Goal: Task Accomplishment & Management: Use online tool/utility

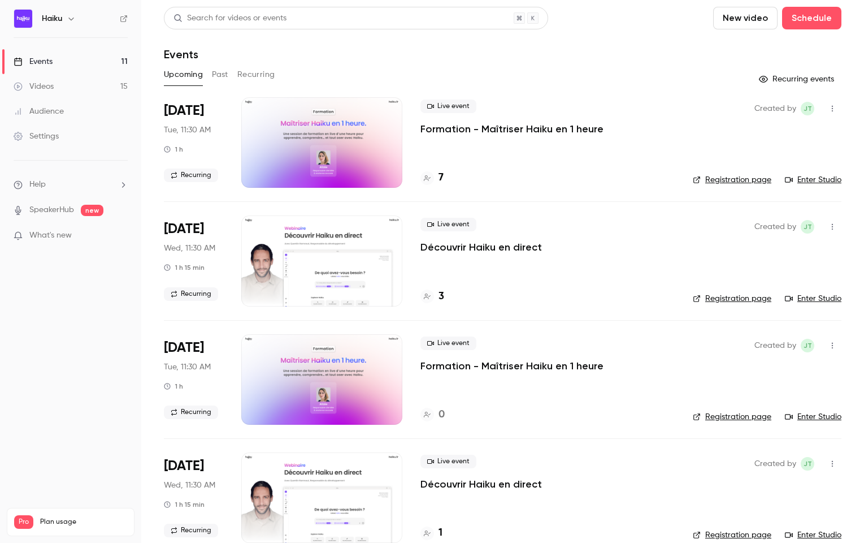
click at [211, 72] on div "Upcoming Past Recurring" at bounding box center [503, 75] width 678 height 18
click at [216, 73] on button "Past" at bounding box center [220, 75] width 16 height 18
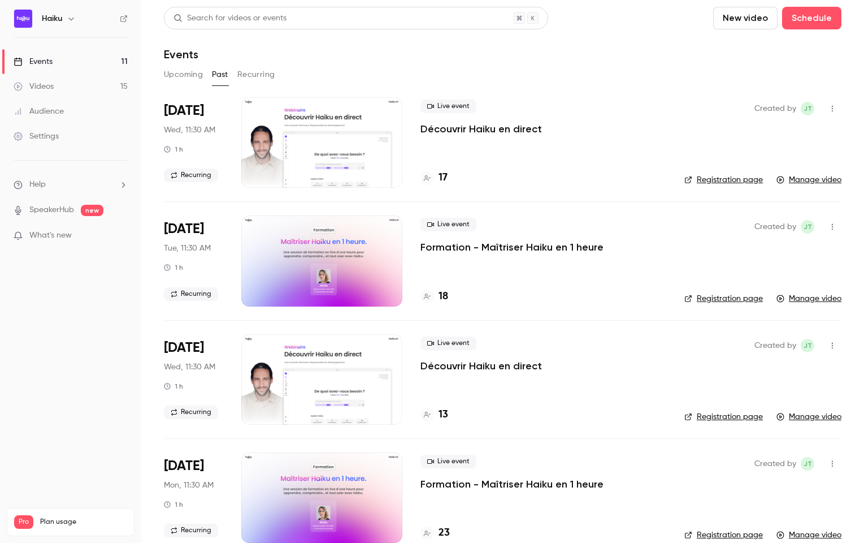
click at [222, 148] on div "[DATE] Wed, 11:30 AM 1 h Recurring" at bounding box center [193, 142] width 59 height 90
click at [464, 131] on p "Découvrir Haiku en direct" at bounding box center [481, 129] width 122 height 14
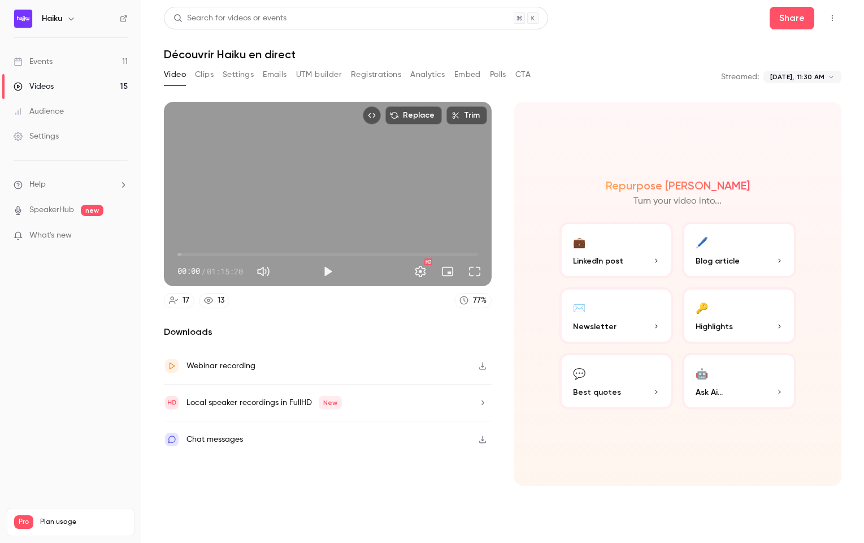
click at [207, 75] on button "Clips" at bounding box center [204, 75] width 19 height 18
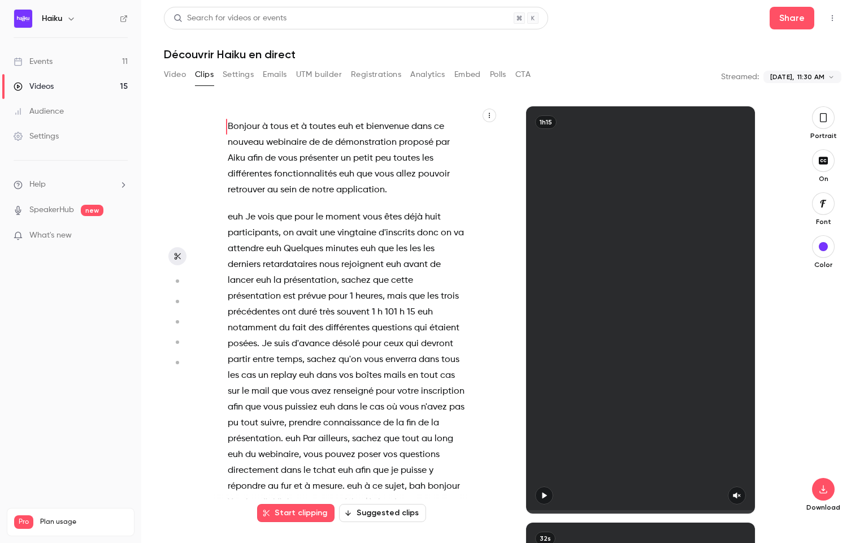
click at [229, 75] on button "Settings" at bounding box center [238, 75] width 31 height 18
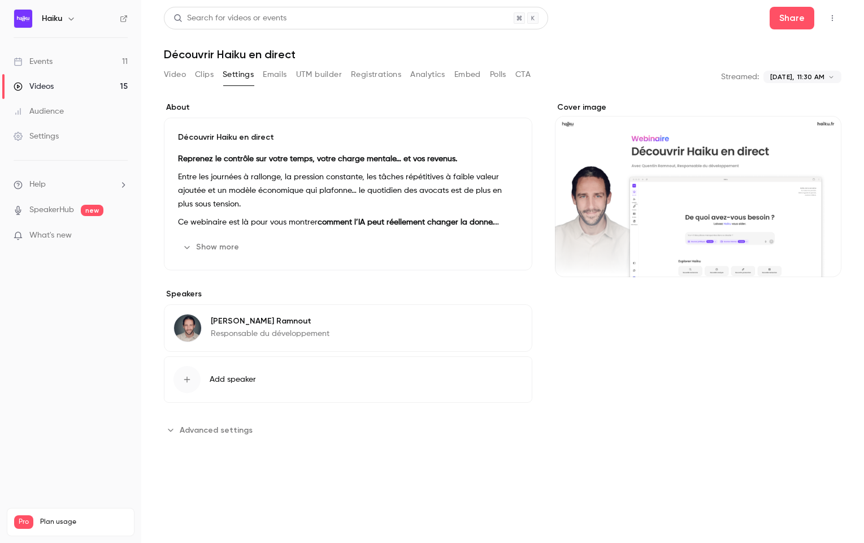
drag, startPoint x: 271, startPoint y: 77, endPoint x: 240, endPoint y: 43, distance: 46.0
click at [271, 77] on button "Emails" at bounding box center [275, 75] width 24 height 18
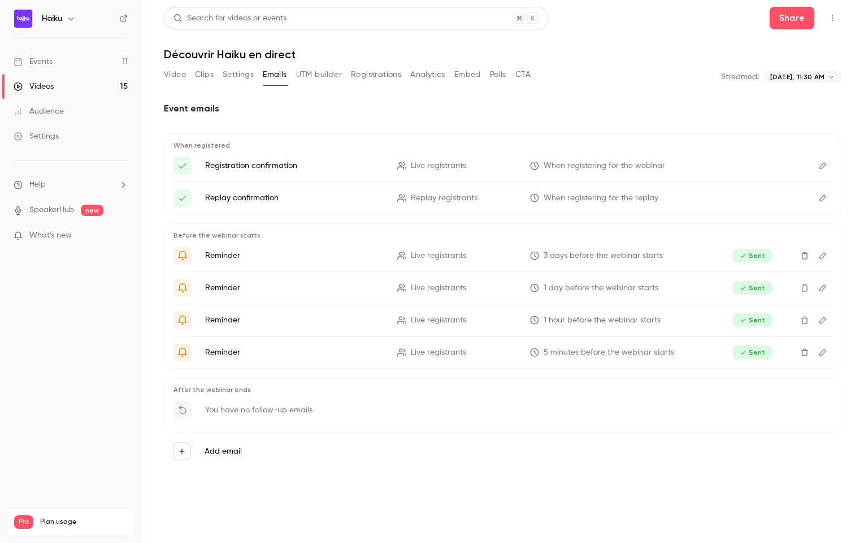
click at [211, 34] on header "Search for videos or events Share Découvrir Haiku en direct" at bounding box center [503, 34] width 678 height 54
click at [207, 12] on div "Search for videos or events" at bounding box center [229, 18] width 113 height 12
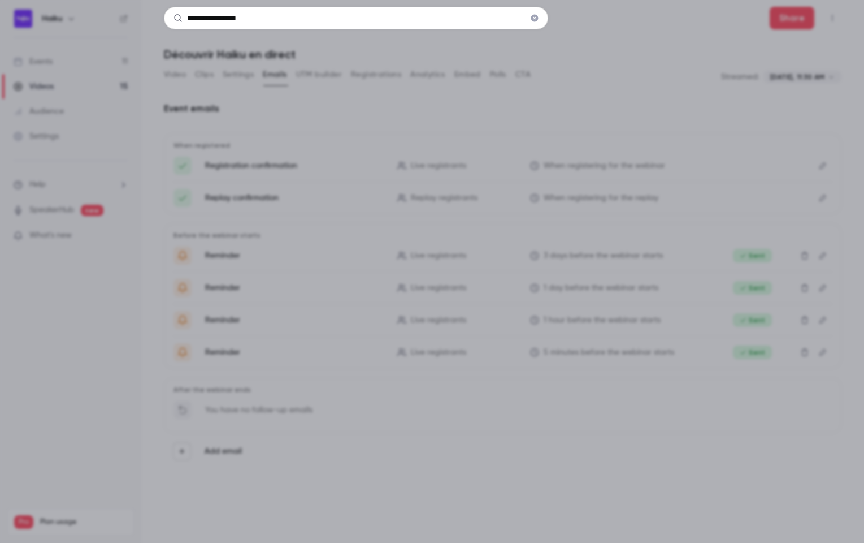
type input "**********"
click at [276, 112] on div "**********" at bounding box center [432, 271] width 864 height 543
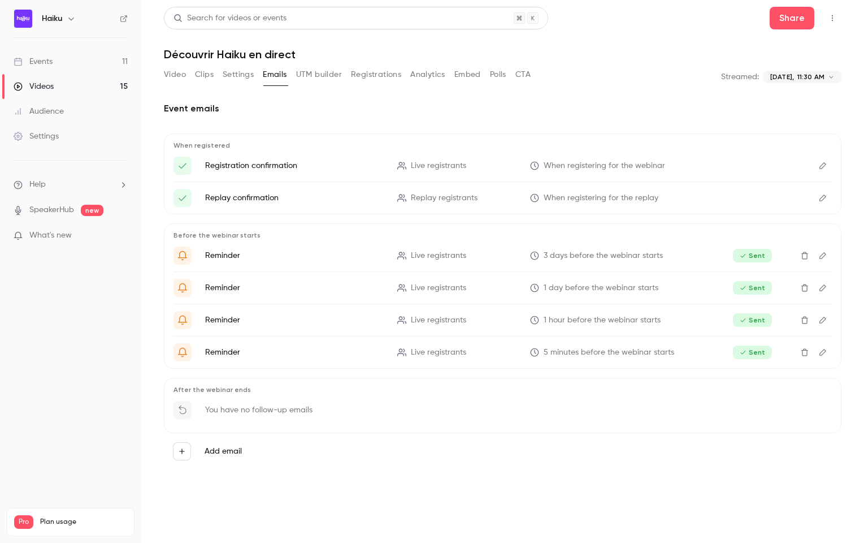
click at [256, 77] on div "Video Clips Settings Emails UTM builder Registrations Analytics Embed Polls CTA" at bounding box center [347, 75] width 367 height 18
click at [313, 73] on button "UTM builder" at bounding box center [319, 75] width 46 height 18
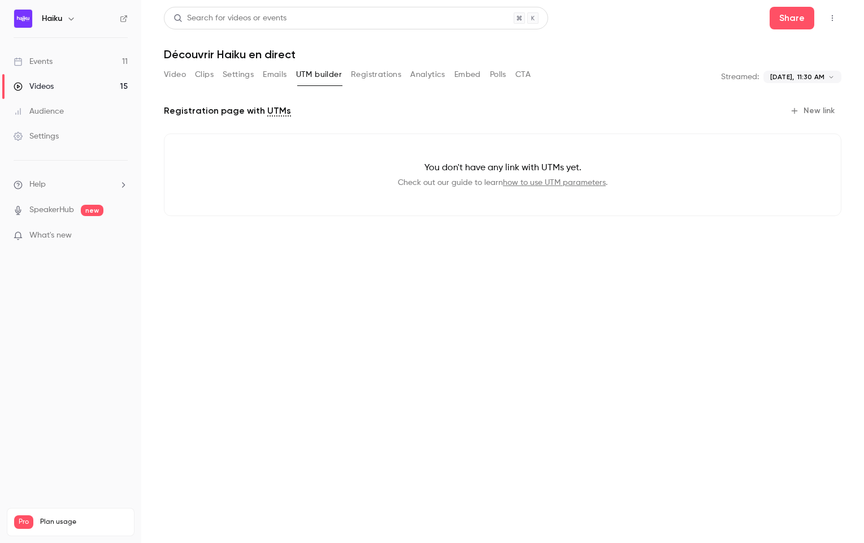
click at [374, 73] on button "Registrations" at bounding box center [376, 75] width 50 height 18
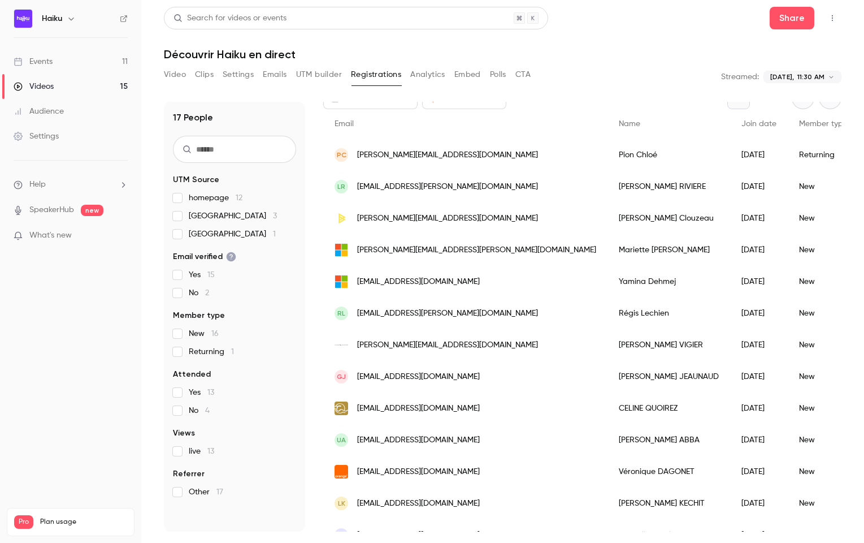
scroll to position [84, 0]
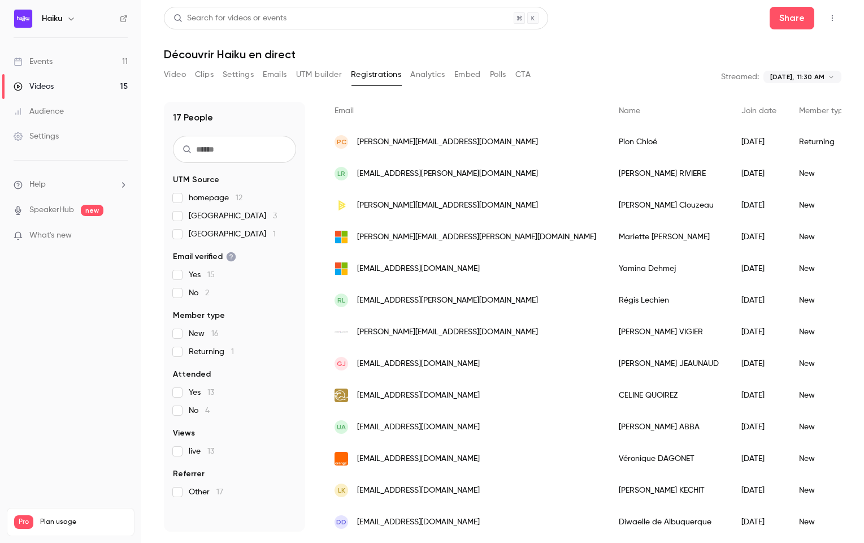
click at [199, 160] on input "text" at bounding box center [234, 149] width 123 height 27
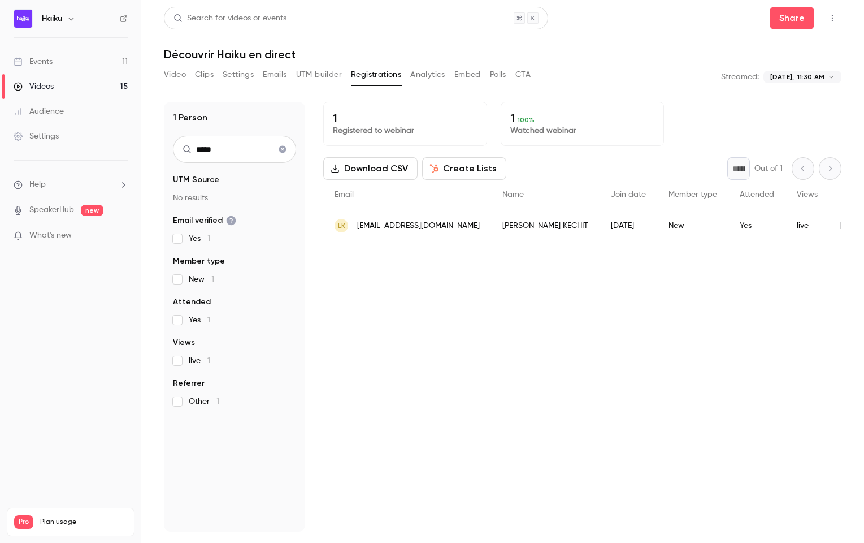
type input "*****"
click at [177, 77] on button "Video" at bounding box center [175, 75] width 22 height 18
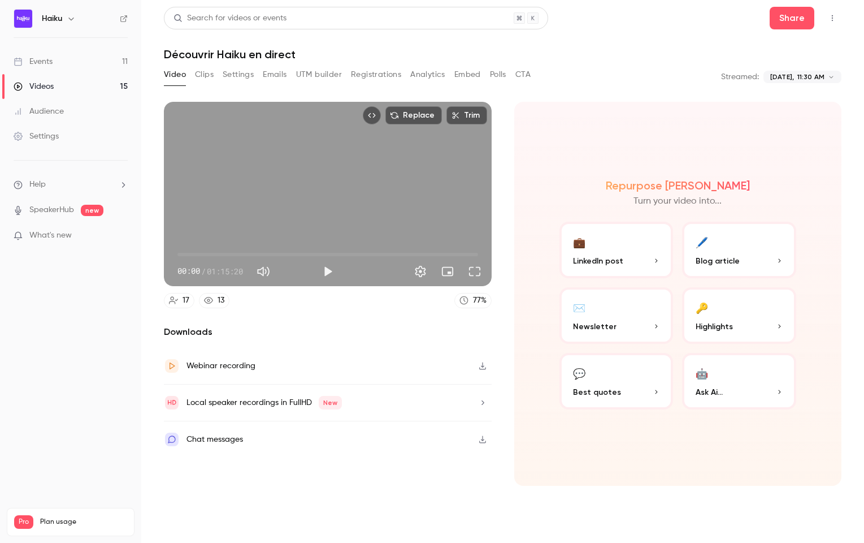
click at [205, 73] on button "Clips" at bounding box center [204, 75] width 19 height 18
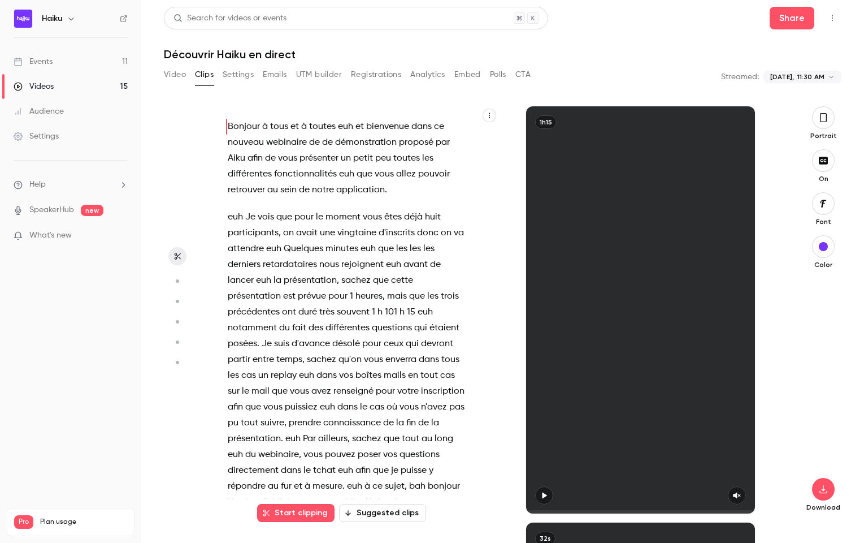
click at [233, 72] on button "Settings" at bounding box center [238, 75] width 31 height 18
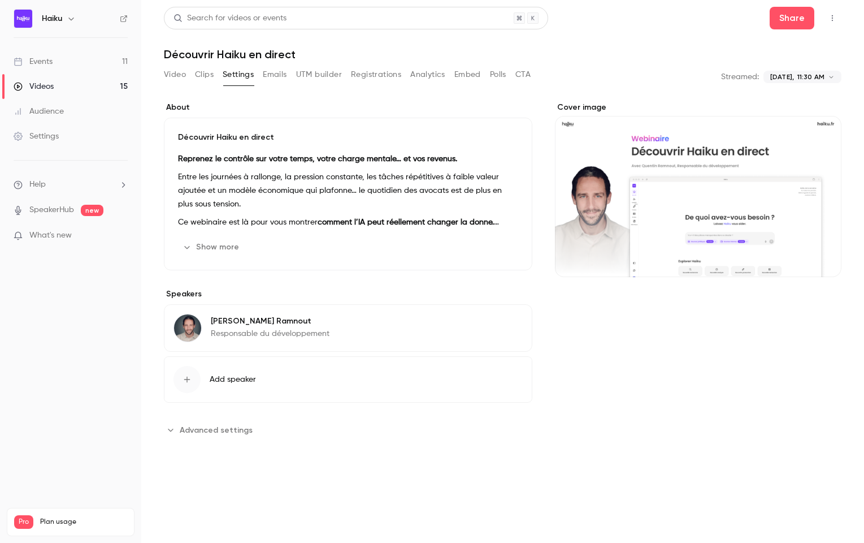
click at [272, 72] on button "Emails" at bounding box center [275, 75] width 24 height 18
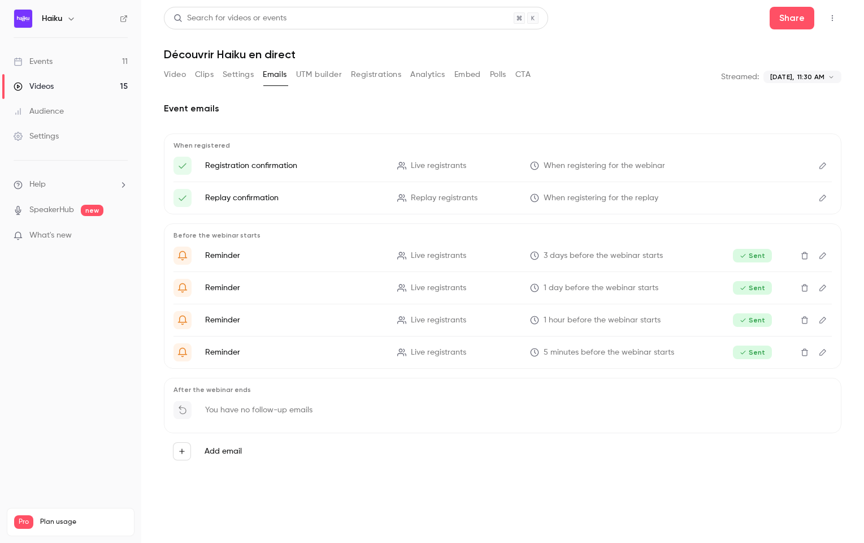
click at [359, 70] on button "Registrations" at bounding box center [376, 75] width 50 height 18
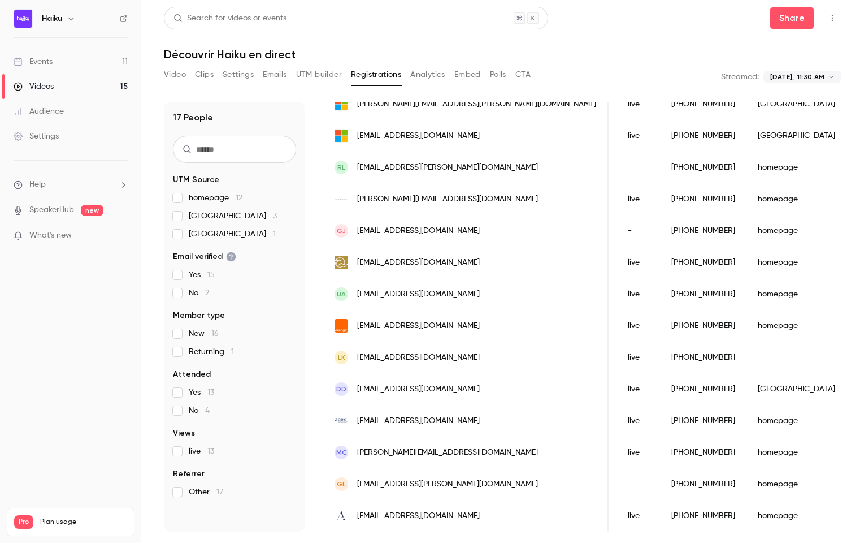
scroll to position [0, 298]
click at [749, 353] on div "People list" at bounding box center [799, 357] width 100 height 32
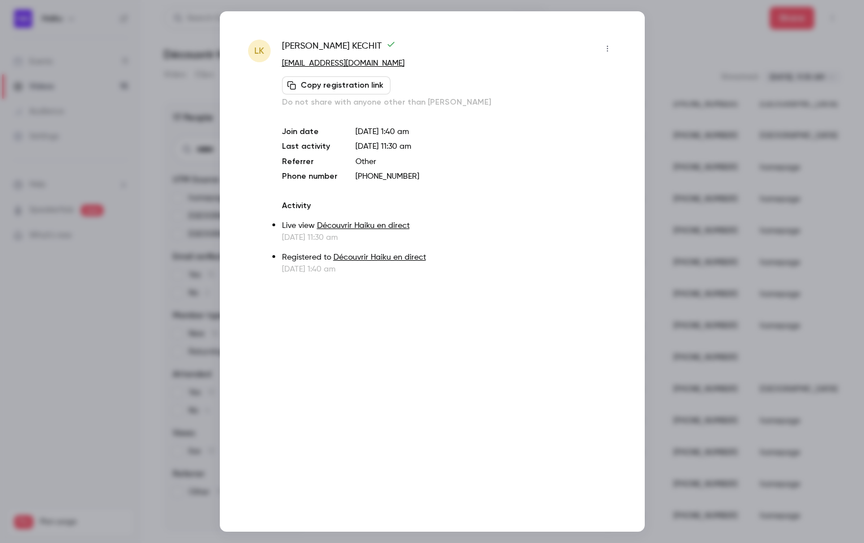
click at [656, 46] on div at bounding box center [432, 271] width 864 height 543
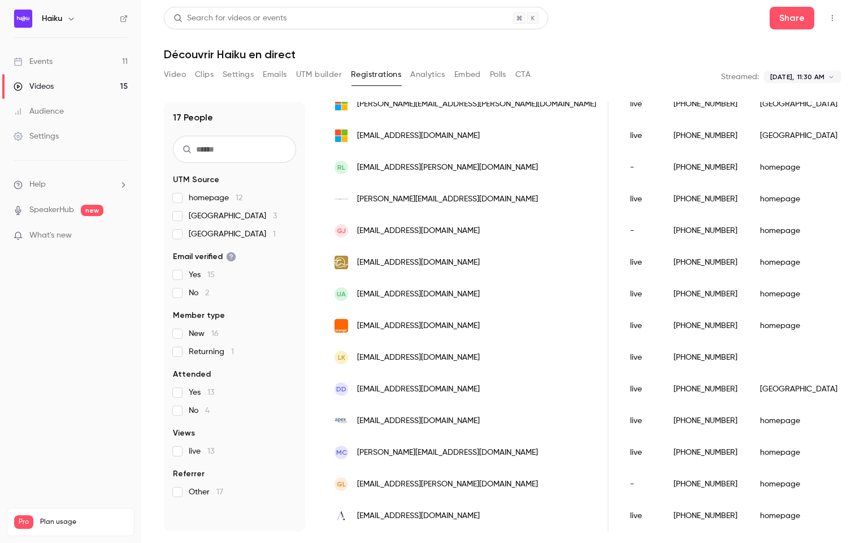
click at [749, 315] on div "homepage" at bounding box center [799, 326] width 100 height 32
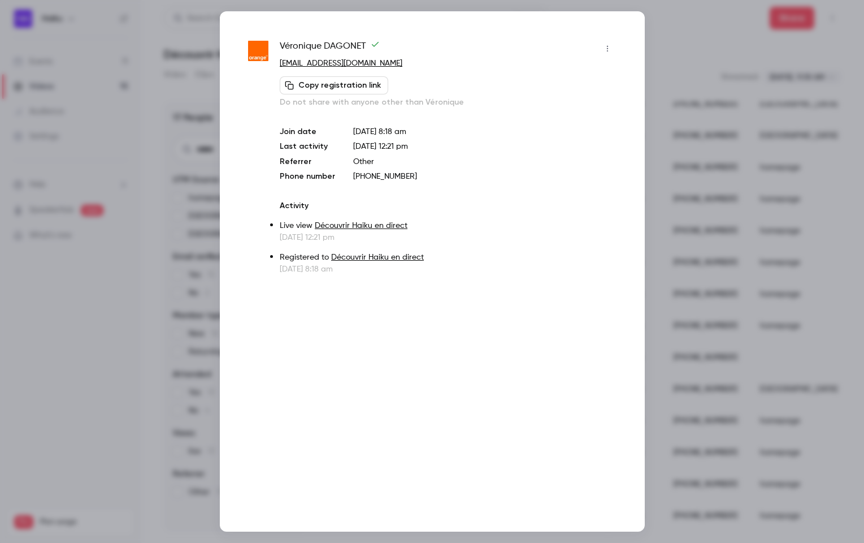
click at [633, 31] on div "Véronique DAGONET [EMAIL_ADDRESS][DOMAIN_NAME] Copy registration link Do not sh…" at bounding box center [432, 271] width 425 height 520
click at [632, 31] on div "Véronique DAGONET [EMAIL_ADDRESS][DOMAIN_NAME] Copy registration link Do not sh…" at bounding box center [432, 271] width 425 height 520
click at [701, 170] on div at bounding box center [432, 271] width 864 height 543
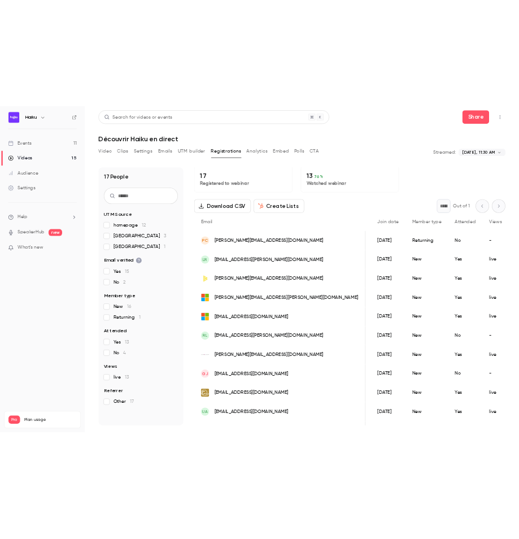
scroll to position [0, 0]
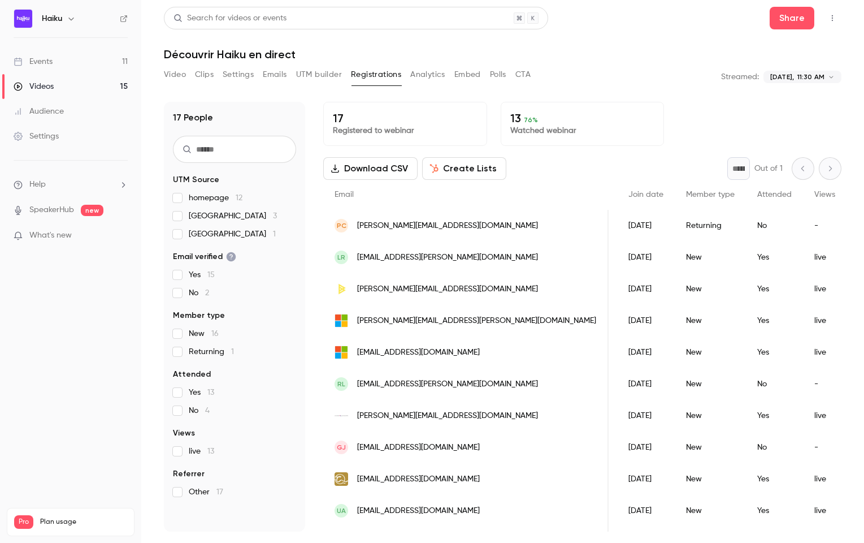
click at [306, 74] on button "UTM builder" at bounding box center [319, 75] width 46 height 18
